Goal: Task Accomplishment & Management: Use online tool/utility

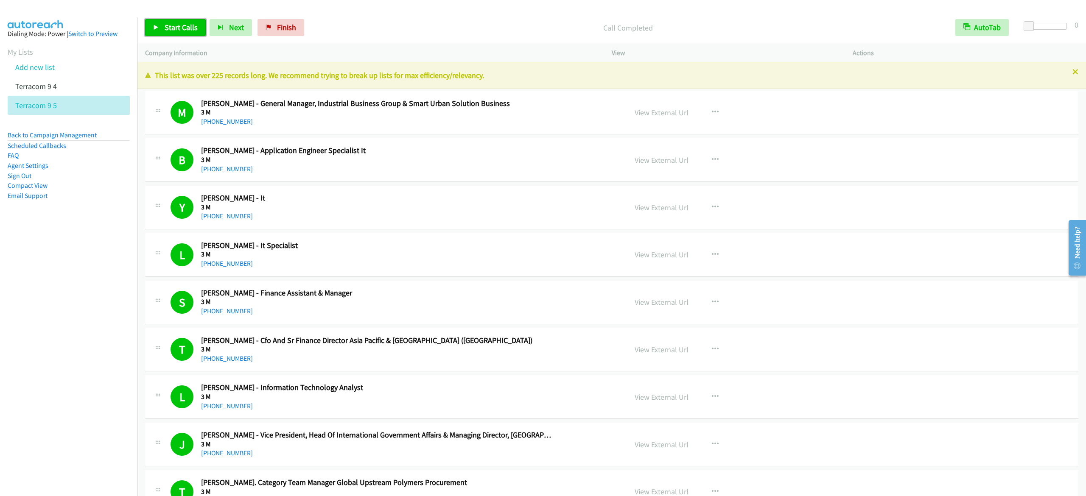
click at [184, 29] on span "Start Calls" at bounding box center [181, 27] width 33 height 10
click at [178, 30] on span "Pause" at bounding box center [174, 27] width 19 height 10
click at [178, 30] on span "Start Calls" at bounding box center [181, 27] width 33 height 10
click at [178, 25] on span "Pause" at bounding box center [174, 27] width 19 height 10
click at [162, 29] on link "Start Calls" at bounding box center [175, 27] width 61 height 17
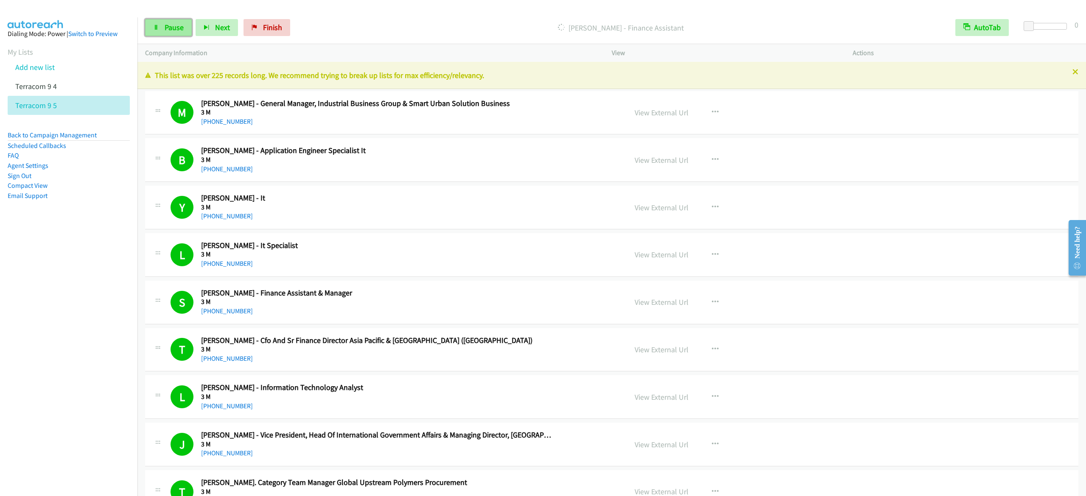
click at [171, 29] on span "Pause" at bounding box center [174, 27] width 19 height 10
click at [199, 25] on link "Start Calls" at bounding box center [175, 27] width 61 height 17
click at [162, 27] on link "Pause" at bounding box center [168, 27] width 47 height 17
click at [194, 27] on span "Start Calls" at bounding box center [181, 27] width 33 height 10
click at [180, 28] on span "Pause" at bounding box center [174, 27] width 19 height 10
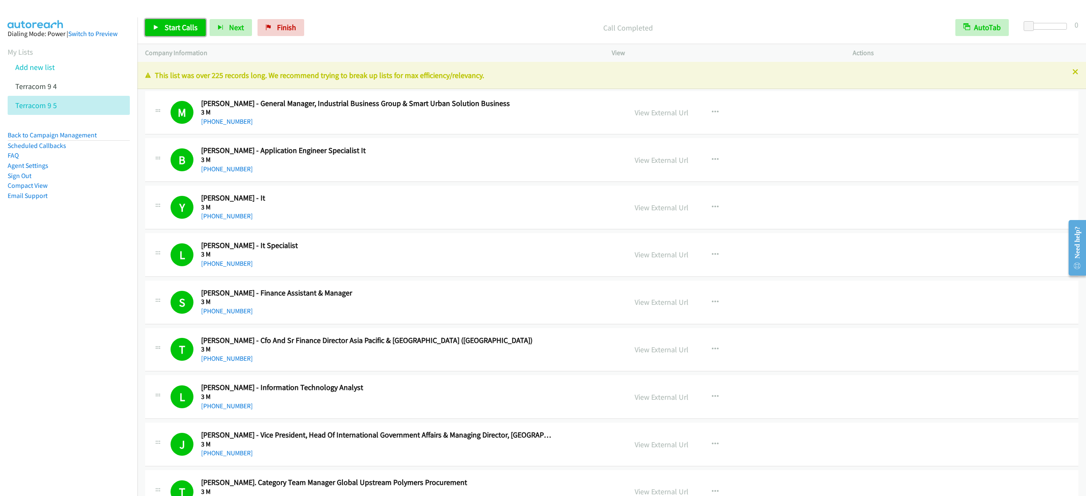
click at [165, 27] on span "Start Calls" at bounding box center [181, 27] width 33 height 10
click at [177, 27] on span "Pause" at bounding box center [174, 27] width 19 height 10
